Goal: Task Accomplishment & Management: Manage account settings

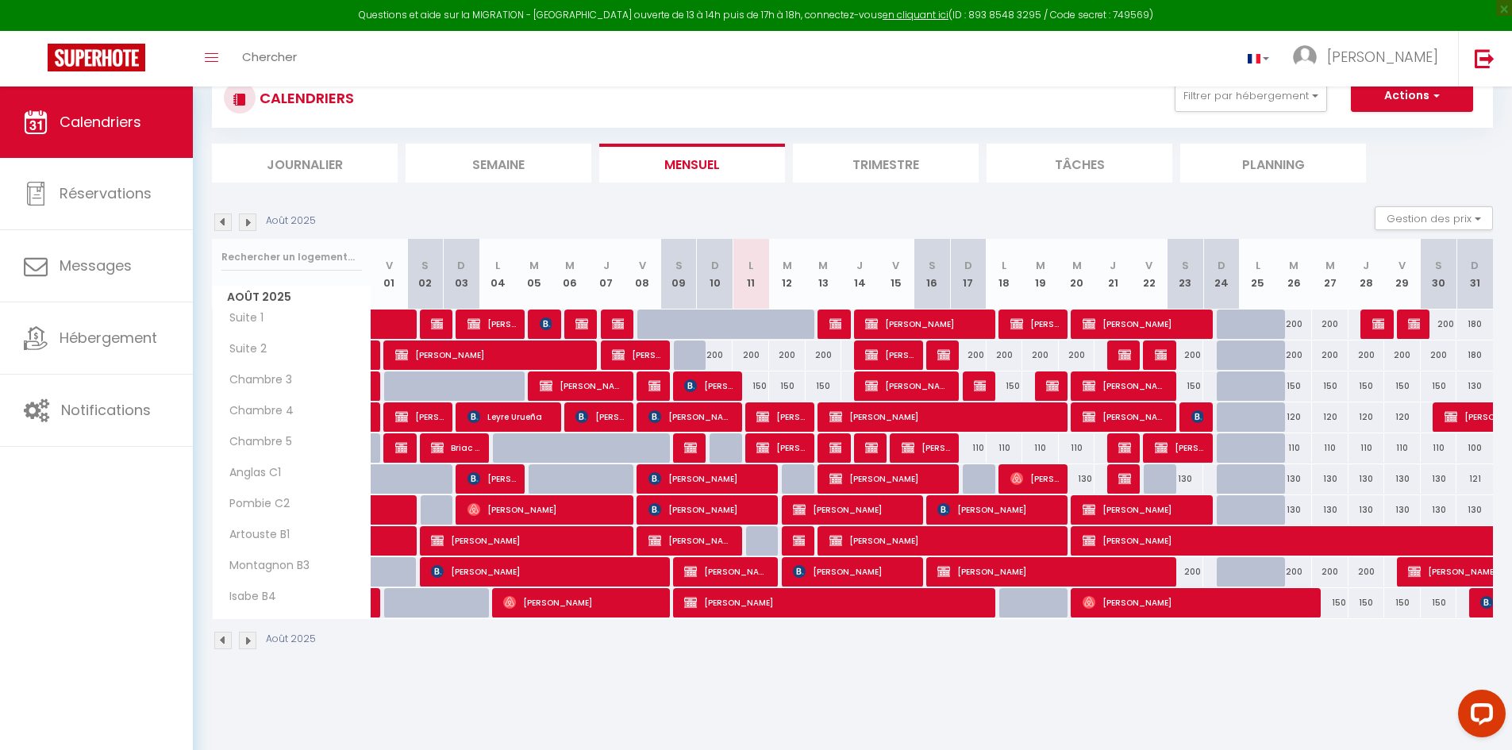
scroll to position [87, 0]
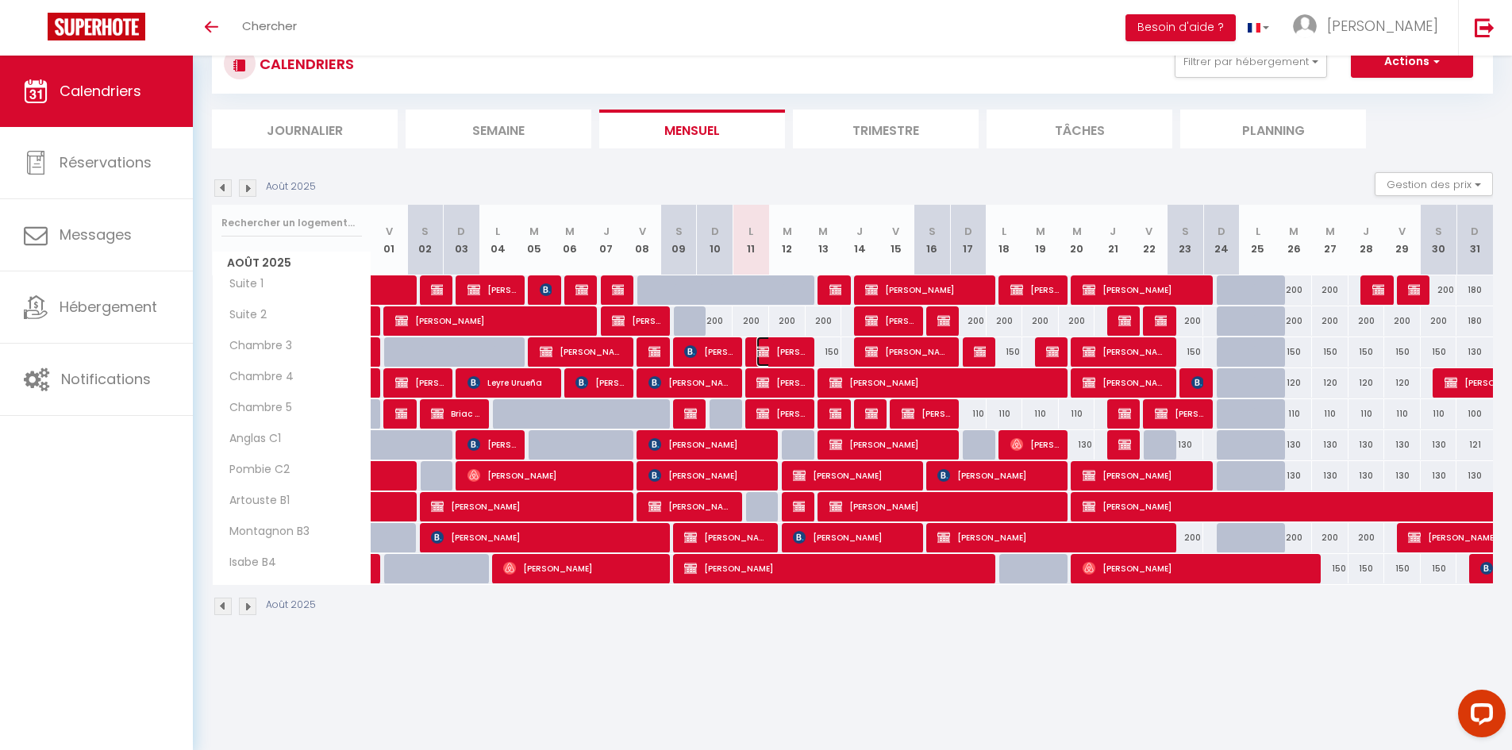
click at [779, 344] on span "[PERSON_NAME]" at bounding box center [780, 352] width 48 height 30
select select "OK"
select select "KO"
select select "1"
select select "0"
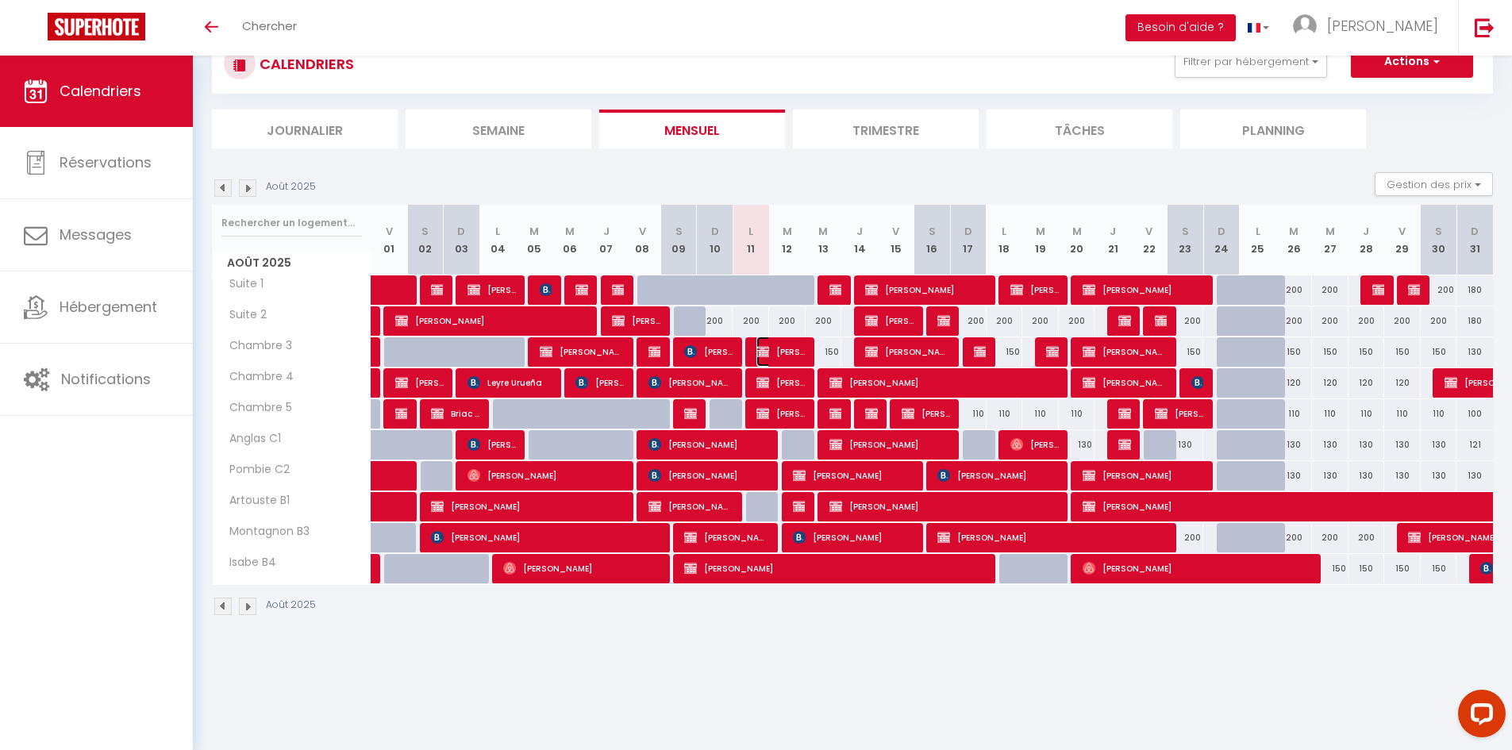
select select "1"
select select
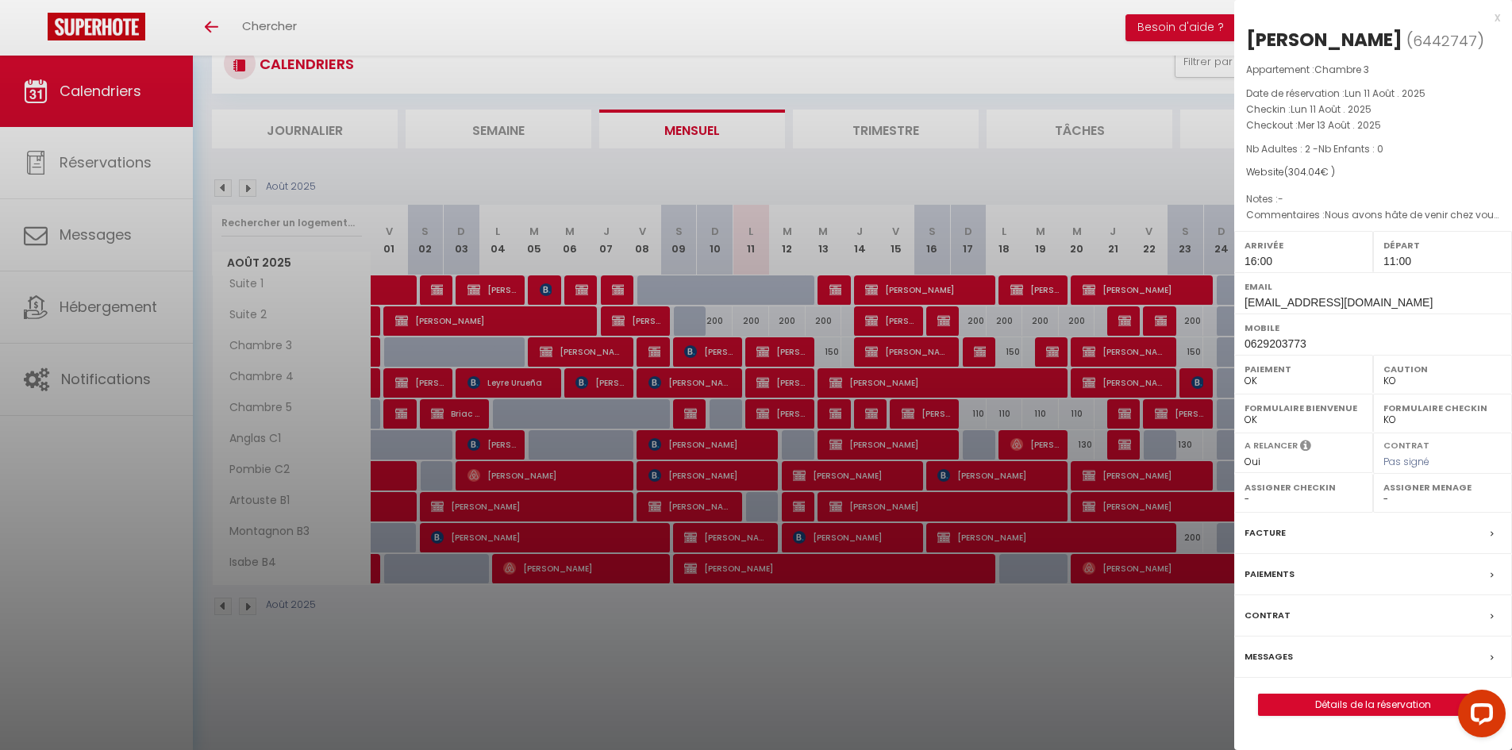
click at [1166, 163] on div at bounding box center [756, 375] width 1512 height 750
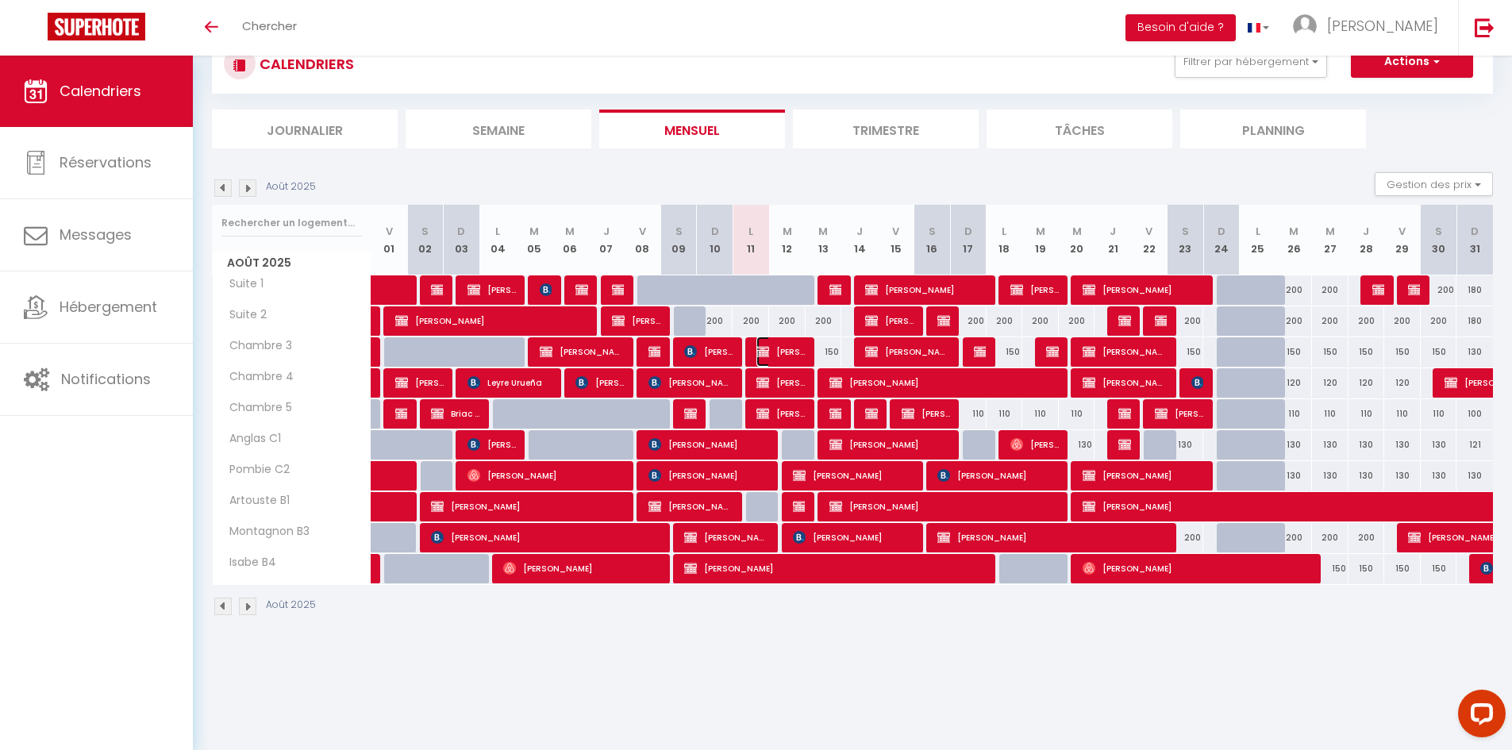
click at [776, 343] on span "[PERSON_NAME]" at bounding box center [780, 352] width 48 height 30
